Goal: Task Accomplishment & Management: Complete application form

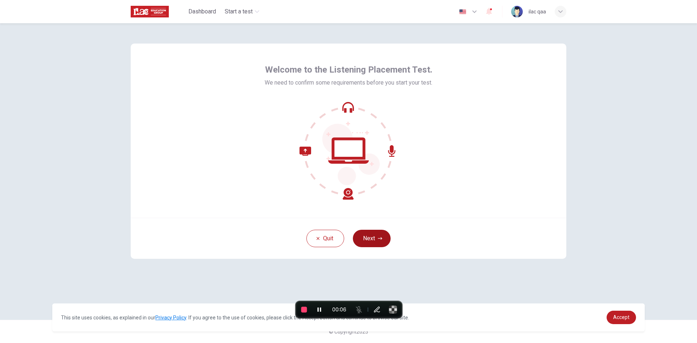
click at [371, 239] on button "Next" at bounding box center [372, 238] width 38 height 17
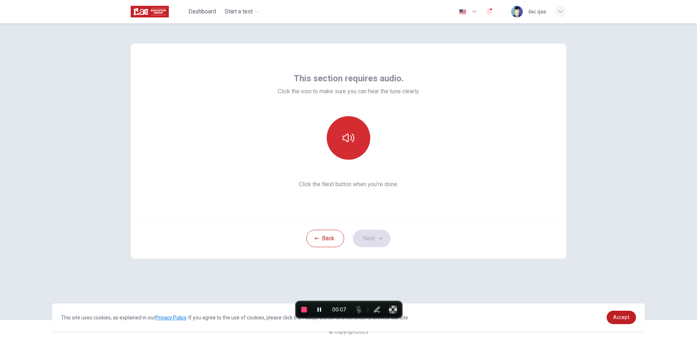
click at [360, 138] on button "button" at bounding box center [349, 138] width 44 height 44
click at [368, 235] on button "Next" at bounding box center [372, 238] width 38 height 17
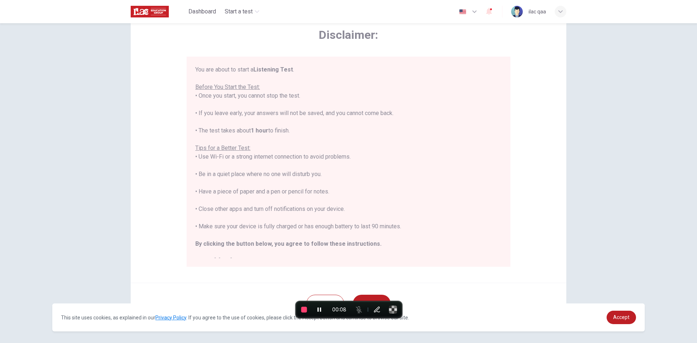
scroll to position [61, 0]
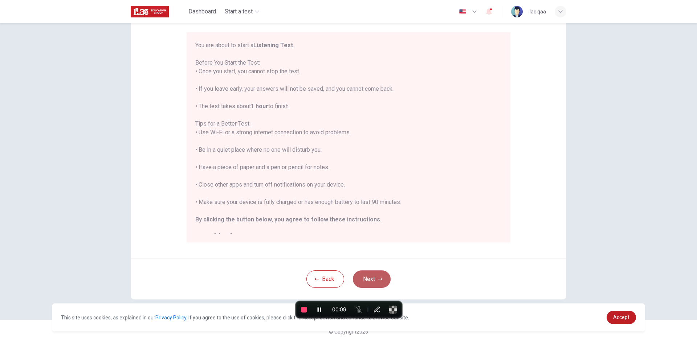
click at [373, 276] on button "Next" at bounding box center [372, 279] width 38 height 17
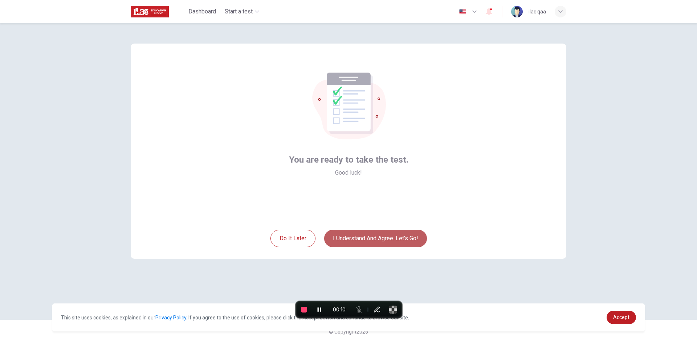
click at [368, 241] on button "I understand and agree. Let’s go!" at bounding box center [375, 238] width 103 height 17
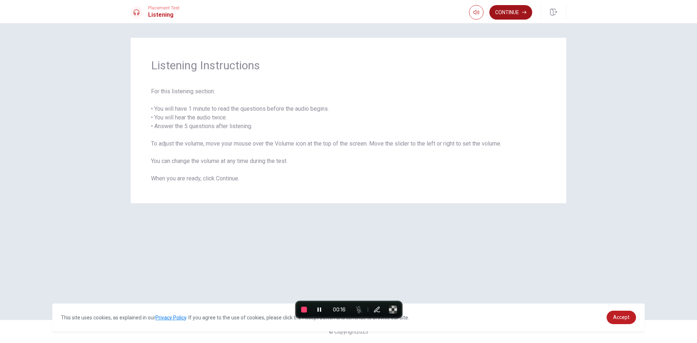
click at [517, 14] on button "Continue" at bounding box center [511, 12] width 43 height 15
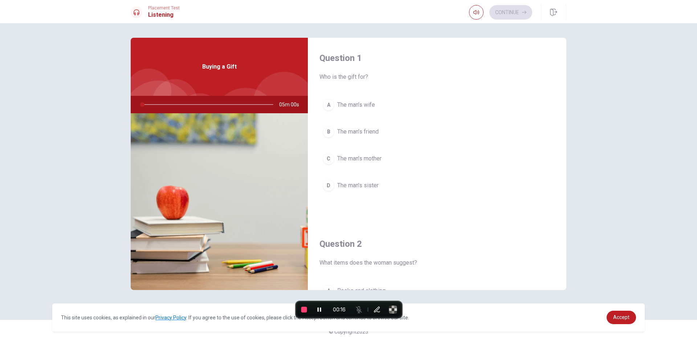
click at [353, 128] on span "The man’s friend" at bounding box center [357, 131] width 41 height 9
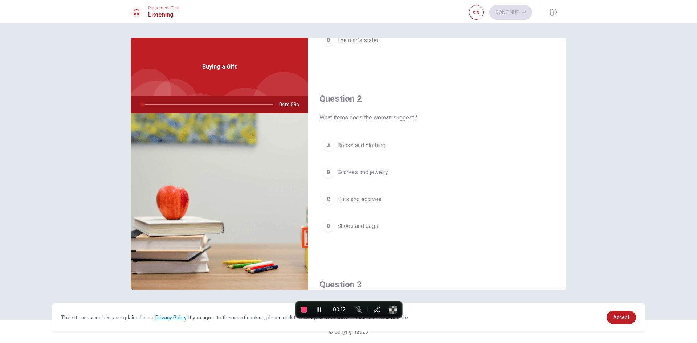
click at [368, 186] on div "A Books and clothing B Scarves and jewelry C Hats and scarves D Shoes and bags" at bounding box center [437, 193] width 235 height 113
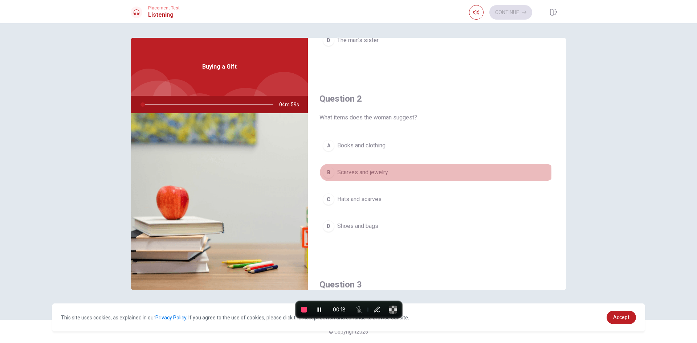
click at [374, 173] on span "Scarves and jewelry" at bounding box center [362, 172] width 51 height 9
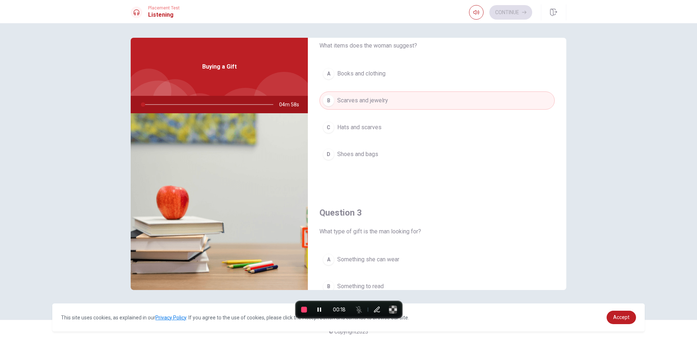
scroll to position [327, 0]
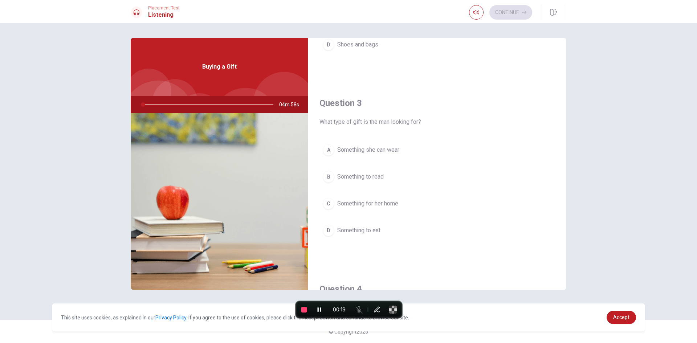
click at [371, 201] on span "Something for her home" at bounding box center [367, 203] width 61 height 9
drag, startPoint x: 548, startPoint y: 12, endPoint x: 379, endPoint y: 45, distance: 172.4
click at [548, 12] on button "button" at bounding box center [553, 12] width 25 height 16
type input "1"
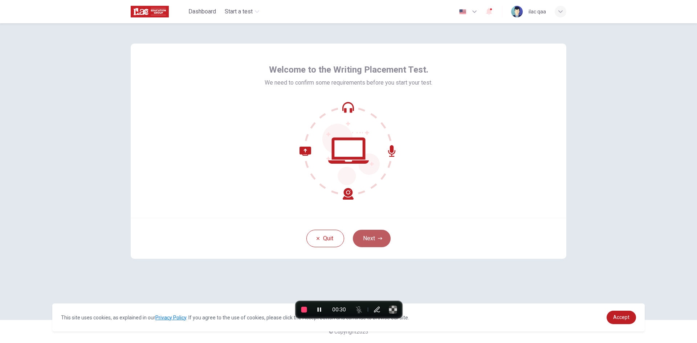
click at [379, 240] on icon "button" at bounding box center [380, 238] width 4 height 4
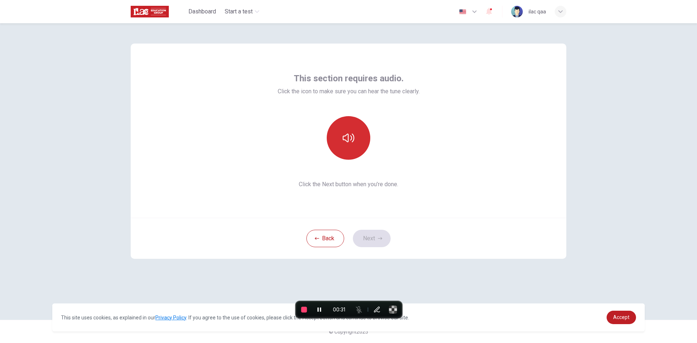
click at [352, 137] on icon "button" at bounding box center [349, 138] width 12 height 9
click at [371, 248] on div "Back Next" at bounding box center [349, 238] width 436 height 41
click at [374, 242] on button "Next" at bounding box center [372, 238] width 38 height 17
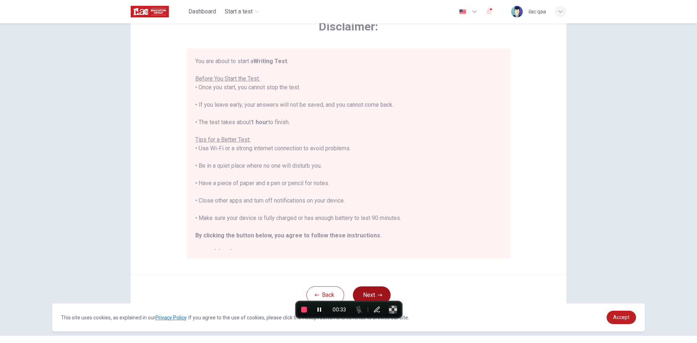
scroll to position [61, 0]
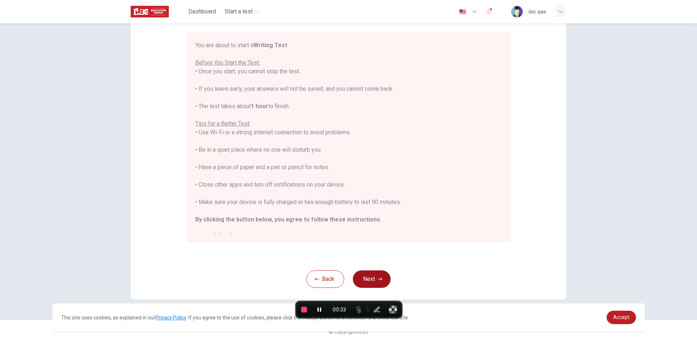
click at [365, 276] on button "Next" at bounding box center [372, 279] width 38 height 17
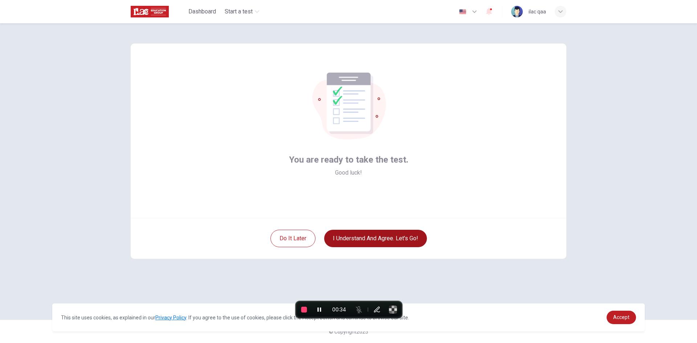
scroll to position [0, 0]
click at [361, 236] on button "I understand and agree. Let’s go!" at bounding box center [375, 238] width 103 height 17
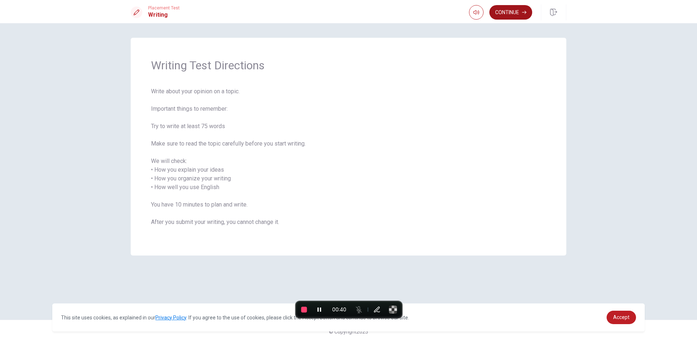
click at [507, 6] on button "Continue" at bounding box center [511, 12] width 43 height 15
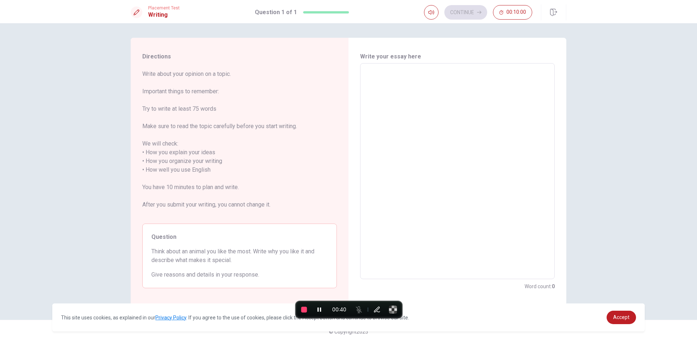
click at [412, 103] on textarea at bounding box center [457, 171] width 185 height 204
type textarea "q"
type textarea "x"
type textarea "qa"
type textarea "x"
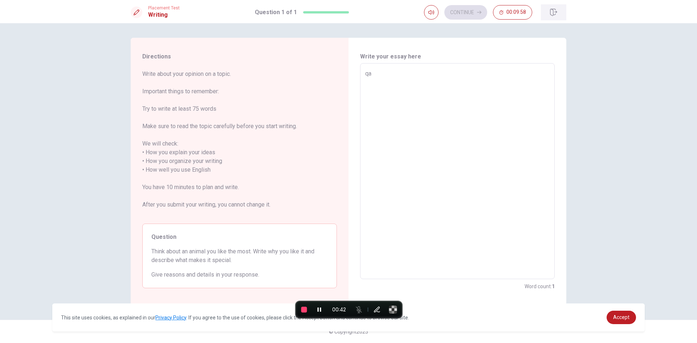
type textarea "qa"
type textarea "x"
click at [552, 11] on icon "button" at bounding box center [553, 12] width 7 height 7
